Goal: Obtain resource: Download file/media

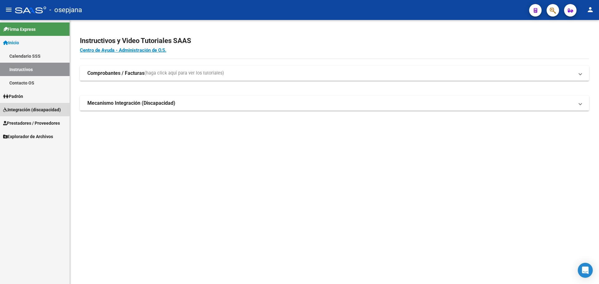
click at [41, 110] on span "Integración (discapacidad)" at bounding box center [32, 109] width 58 height 7
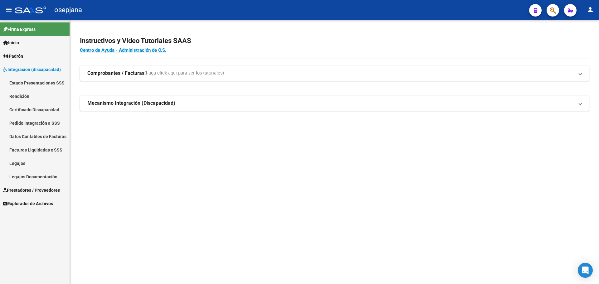
click at [42, 188] on span "Prestadores / Proveedores" at bounding box center [31, 190] width 57 height 7
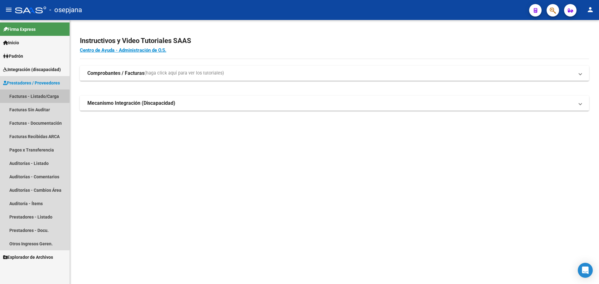
click at [25, 95] on link "Facturas - Listado/Carga" at bounding box center [35, 96] width 70 height 13
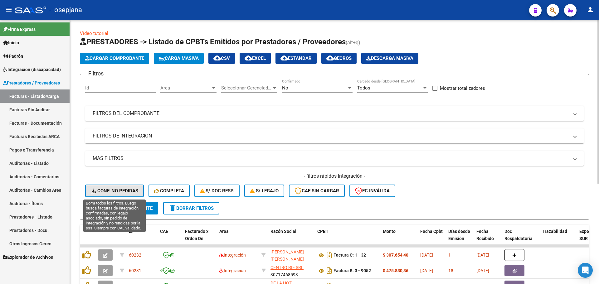
click at [131, 190] on span "Conf. no pedidas" at bounding box center [114, 191] width 47 height 6
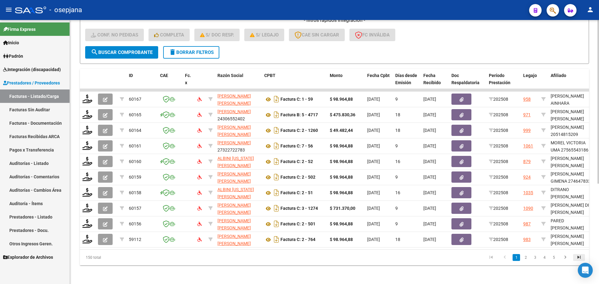
click at [580, 260] on icon "go to last page" at bounding box center [579, 258] width 8 height 7
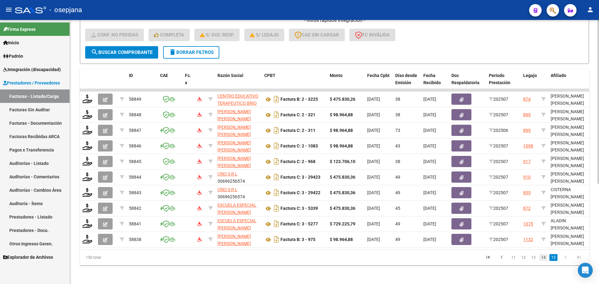
click at [543, 261] on link "14" at bounding box center [543, 257] width 8 height 7
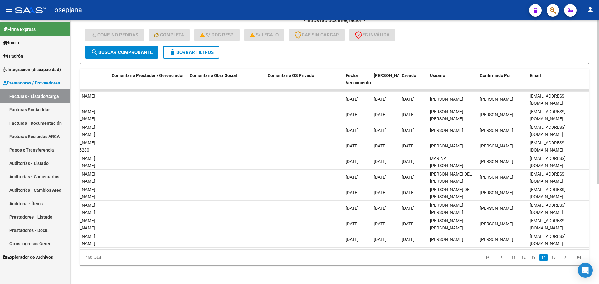
scroll to position [0, 490]
click at [575, 260] on icon "go to last page" at bounding box center [579, 258] width 8 height 7
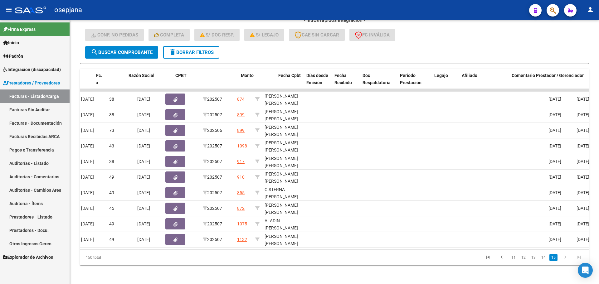
scroll to position [0, 0]
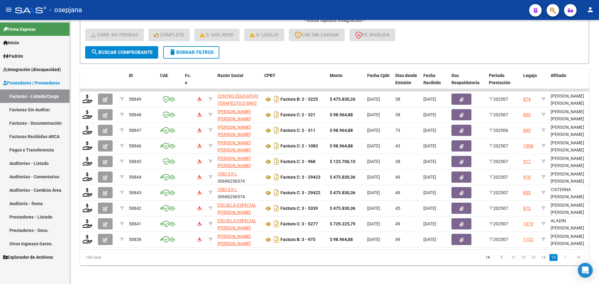
click at [176, 50] on mat-icon "delete" at bounding box center [172, 51] width 7 height 7
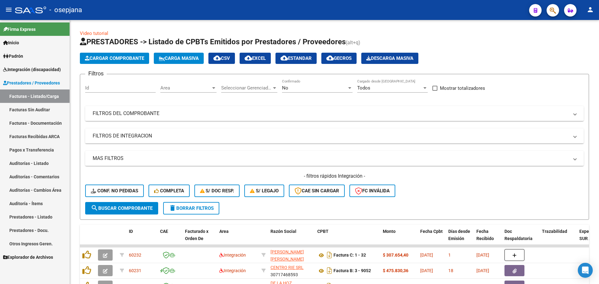
click at [190, 88] on span "Area" at bounding box center [185, 88] width 51 height 6
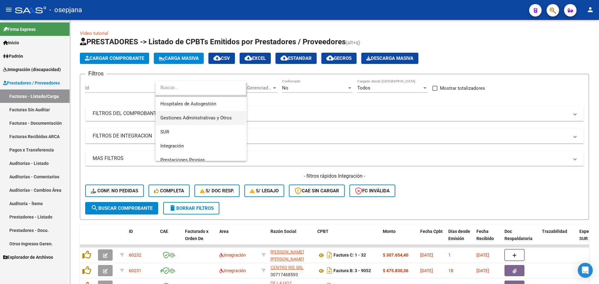
scroll to position [43, 0]
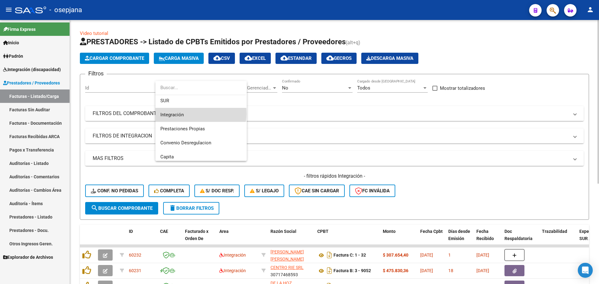
click at [193, 114] on span "Integración" at bounding box center [200, 115] width 81 height 14
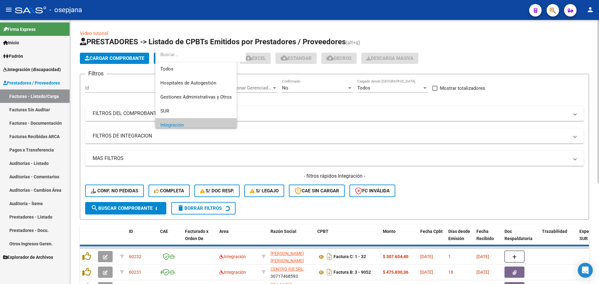
scroll to position [37, 0]
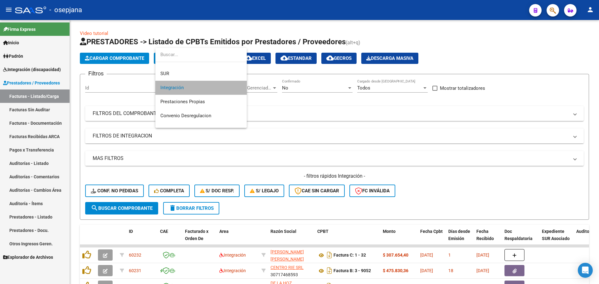
click at [224, 85] on span "Integración" at bounding box center [200, 88] width 81 height 14
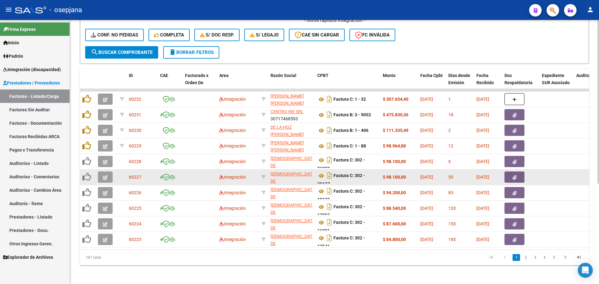
scroll to position [162, 0]
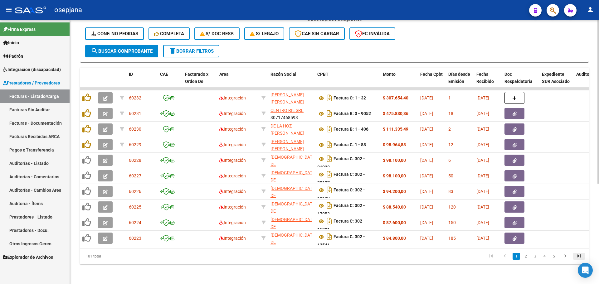
click at [580, 258] on icon "go to last page" at bounding box center [579, 256] width 8 height 7
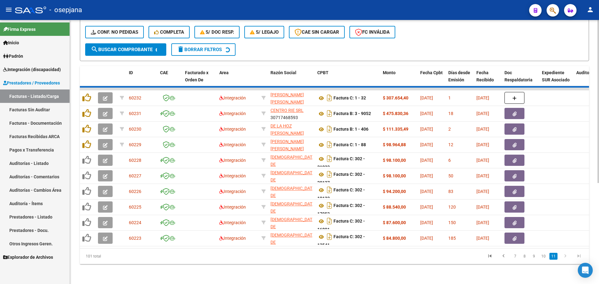
scroll to position [22, 0]
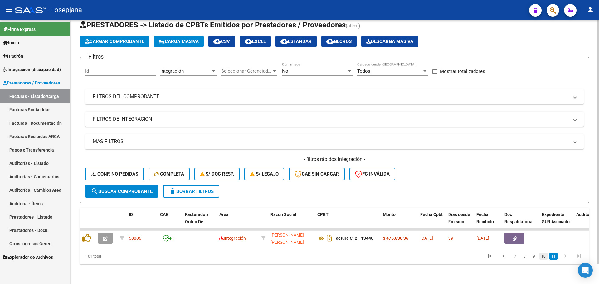
click at [544, 258] on link "10" at bounding box center [543, 256] width 8 height 7
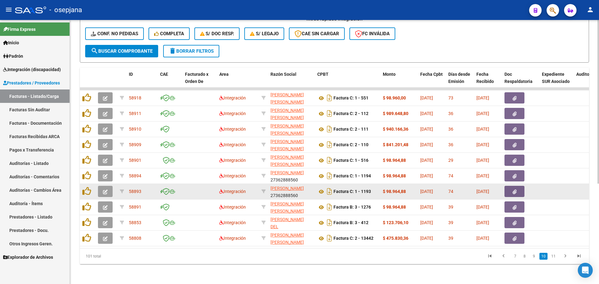
scroll to position [162, 0]
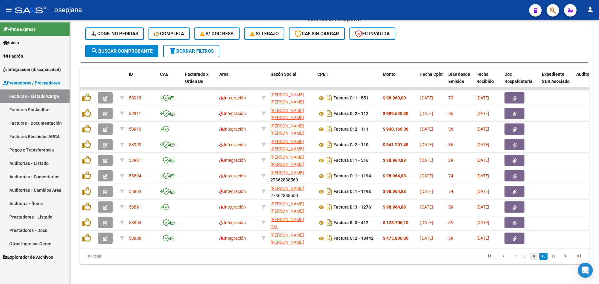
click at [535, 257] on link "9" at bounding box center [533, 256] width 7 height 7
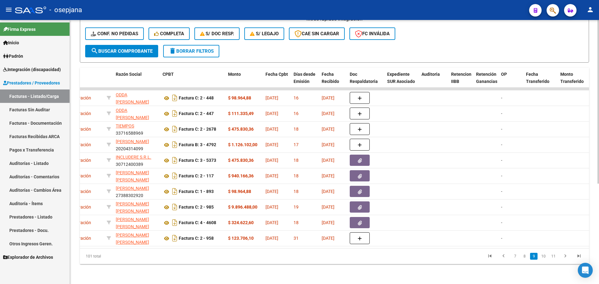
scroll to position [0, 0]
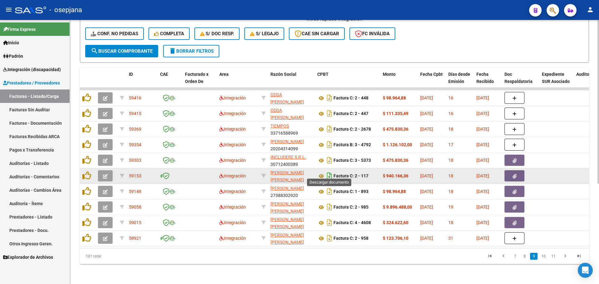
click at [329, 171] on icon "Descargar documento" at bounding box center [329, 176] width 8 height 10
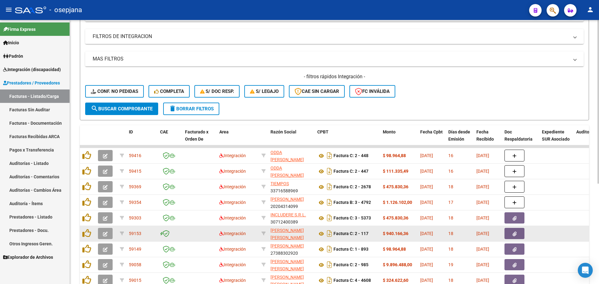
click at [23, 69] on span "Integración (discapacidad)" at bounding box center [32, 69] width 58 height 7
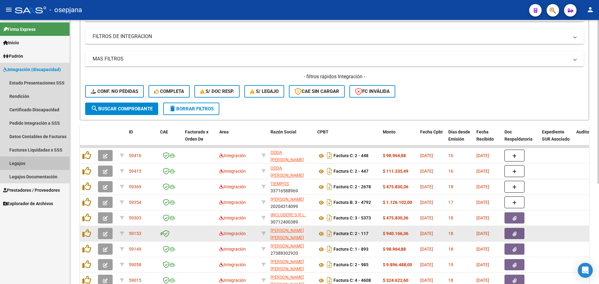
click at [22, 162] on link "Legajos" at bounding box center [35, 163] width 70 height 13
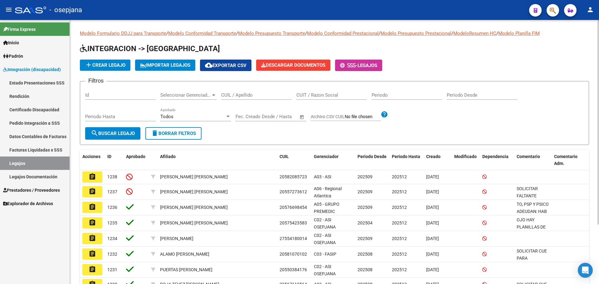
click at [234, 93] on input "CUIL / Apellido" at bounding box center [256, 95] width 71 height 6
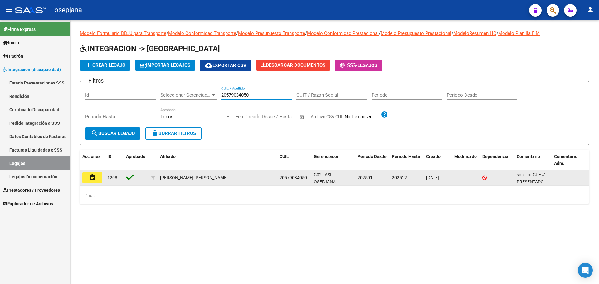
type input "20579034050"
click at [94, 176] on mat-icon "assignment" at bounding box center [92, 177] width 7 height 7
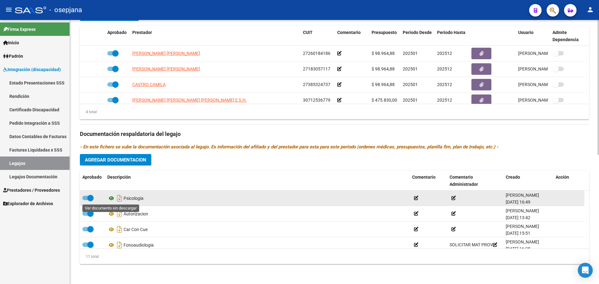
click at [111, 196] on icon at bounding box center [111, 198] width 8 height 7
click at [119, 201] on icon "Descargar documento" at bounding box center [119, 198] width 8 height 10
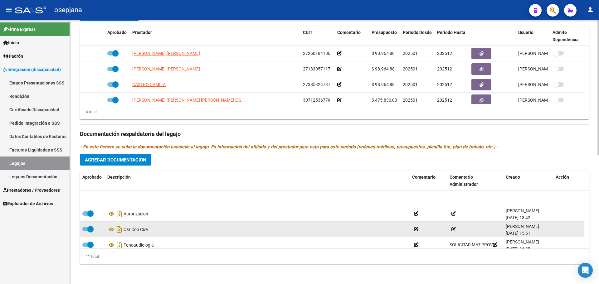
scroll to position [31, 0]
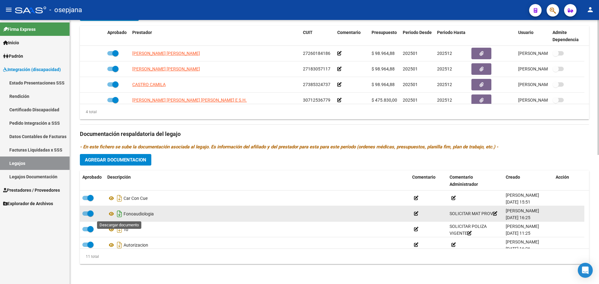
click at [119, 215] on icon "Descargar documento" at bounding box center [119, 214] width 8 height 10
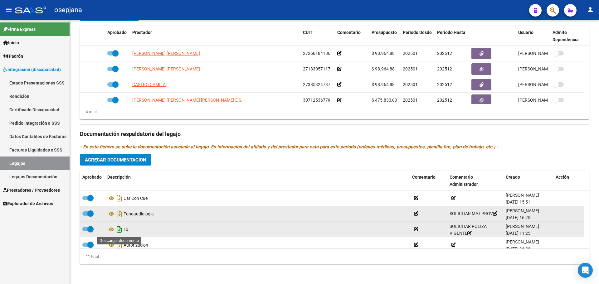
click at [118, 230] on icon "Descargar documento" at bounding box center [119, 230] width 8 height 10
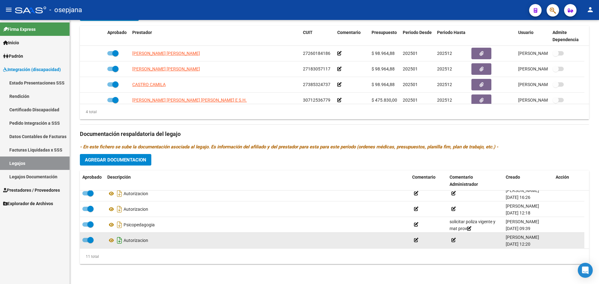
scroll to position [94, 0]
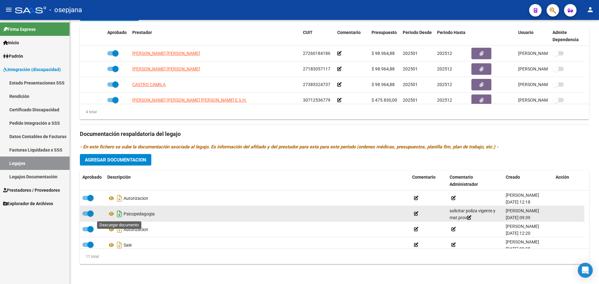
click at [121, 216] on icon "Descargar documento" at bounding box center [119, 214] width 8 height 10
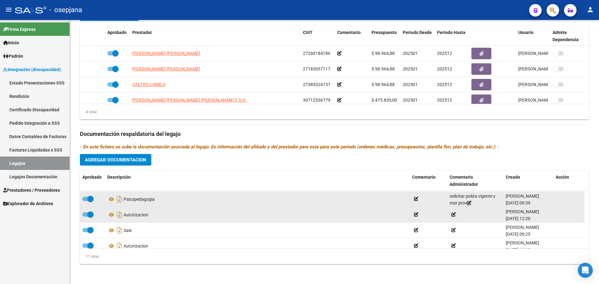
scroll to position [115, 0]
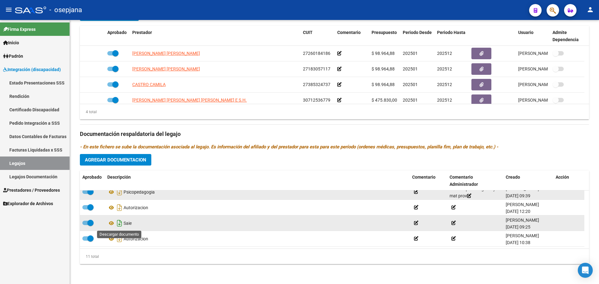
click at [121, 225] on icon "Descargar documento" at bounding box center [119, 223] width 8 height 10
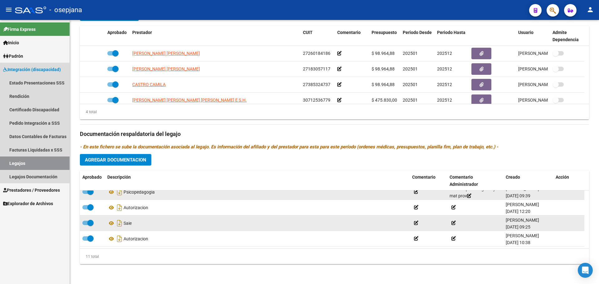
click at [39, 160] on link "Legajos" at bounding box center [35, 163] width 70 height 13
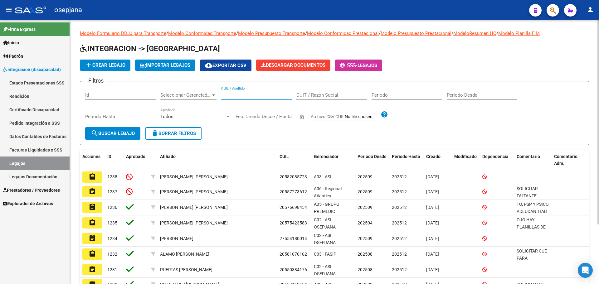
click at [248, 95] on input "CUIL / Apellido" at bounding box center [256, 95] width 71 height 6
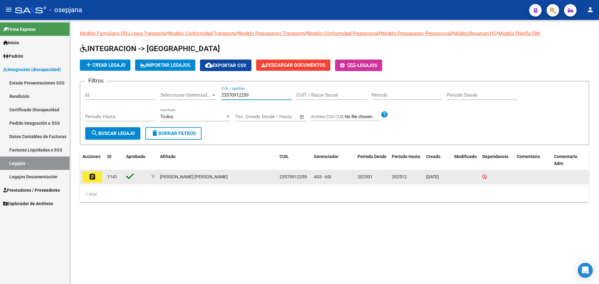
type input "23570912259"
click at [99, 173] on button "assignment" at bounding box center [92, 177] width 20 height 11
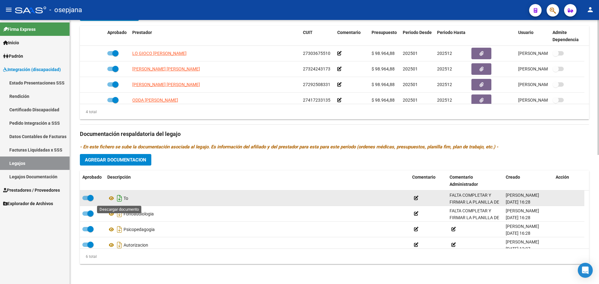
click at [120, 200] on icon "Descargar documento" at bounding box center [119, 198] width 8 height 10
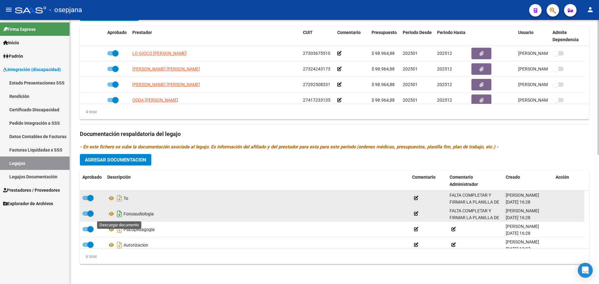
click at [120, 214] on icon "Descargar documento" at bounding box center [119, 214] width 8 height 10
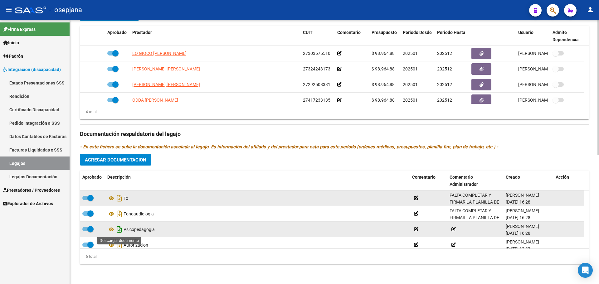
click at [121, 230] on icon "Descargar documento" at bounding box center [119, 230] width 8 height 10
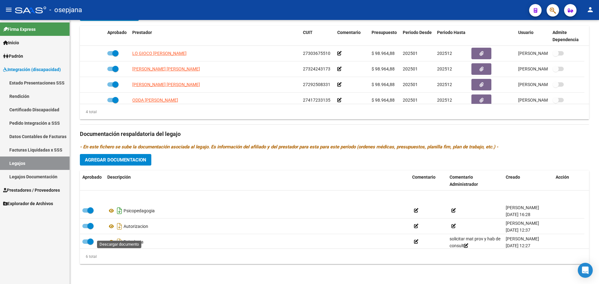
scroll to position [37, 0]
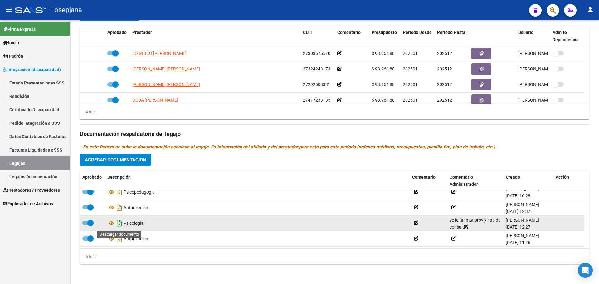
click at [120, 225] on icon "Descargar documento" at bounding box center [119, 223] width 8 height 10
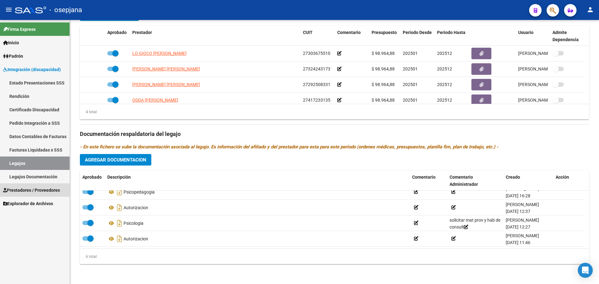
click at [27, 187] on span "Prestadores / Proveedores" at bounding box center [31, 190] width 57 height 7
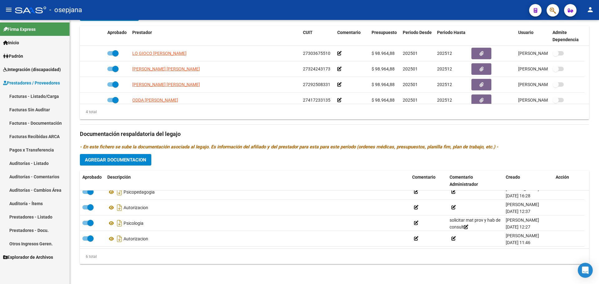
click at [28, 97] on link "Facturas - Listado/Carga" at bounding box center [35, 96] width 70 height 13
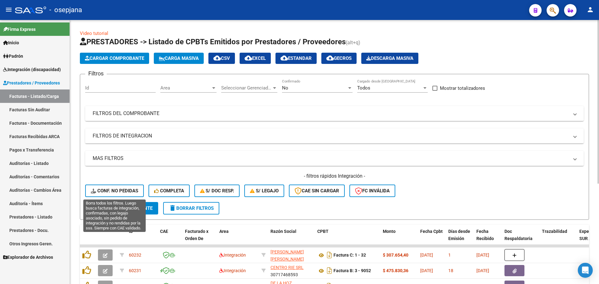
click at [132, 186] on button "Conf. no pedidas" at bounding box center [114, 191] width 59 height 12
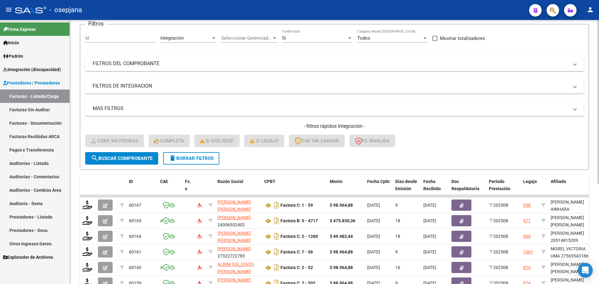
scroll to position [162, 0]
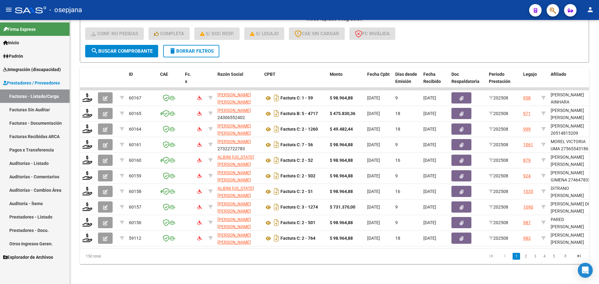
click at [31, 66] on span "Integración (discapacidad)" at bounding box center [32, 69] width 58 height 7
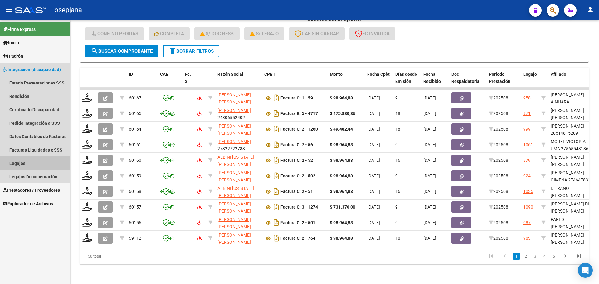
click at [23, 161] on link "Legajos" at bounding box center [35, 163] width 70 height 13
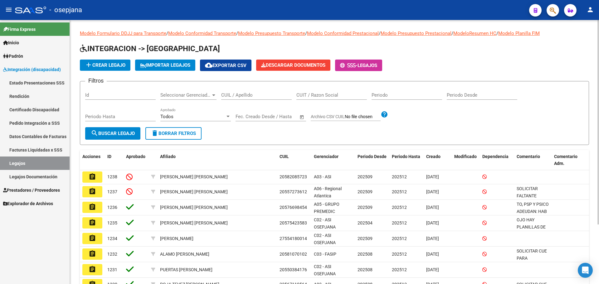
click at [262, 96] on input "CUIL / Apellido" at bounding box center [256, 95] width 71 height 6
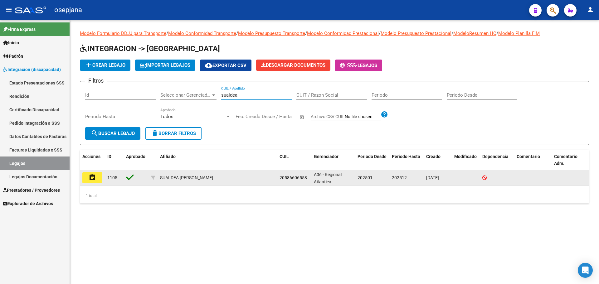
type input "sualdea"
click at [100, 174] on button "assignment" at bounding box center [92, 177] width 20 height 11
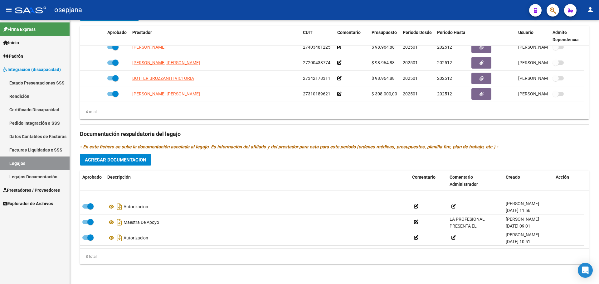
scroll to position [69, 0]
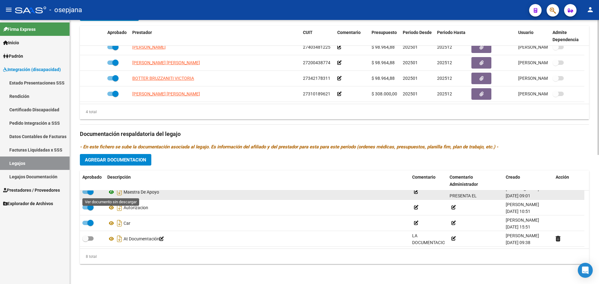
click at [113, 193] on icon at bounding box center [111, 191] width 8 height 7
